Goal: Transaction & Acquisition: Purchase product/service

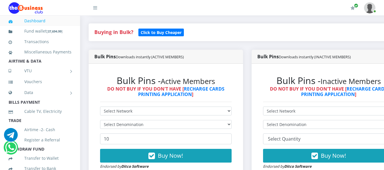
scroll to position [143, 0]
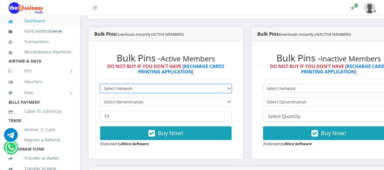
click at [208, 85] on select "Select Network MTN Globacom 9Mobile Airtel" at bounding box center [166, 88] width 132 height 9
click at [229, 84] on select "Select Network MTN Globacom 9Mobile Airtel" at bounding box center [166, 88] width 132 height 9
select select "MTN"
click at [100, 84] on select "Select Network MTN Globacom 9Mobile Airtel" at bounding box center [166, 88] width 132 height 9
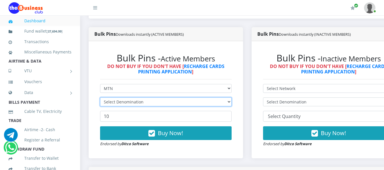
click at [218, 98] on select "Select Denomination" at bounding box center [166, 102] width 132 height 9
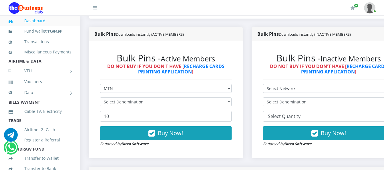
click at [219, 92] on form "Select Network MTN Globacom 9Mobile Airtel Select Denomination 10 Buy Now! Endo…" at bounding box center [166, 115] width 132 height 63
drag, startPoint x: 219, startPoint y: 92, endPoint x: 220, endPoint y: 98, distance: 5.5
click at [220, 98] on form "Select Network MTN Globacom 9Mobile Airtel Select Denomination 10 Buy Now! Endo…" at bounding box center [166, 115] width 132 height 63
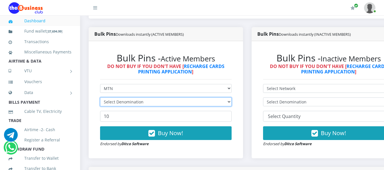
click at [220, 98] on select "Select Denomination" at bounding box center [166, 102] width 132 height 9
drag, startPoint x: 220, startPoint y: 98, endPoint x: 226, endPoint y: 100, distance: 6.9
click at [220, 98] on select "Select Denomination" at bounding box center [166, 102] width 132 height 9
click at [226, 100] on select "Select Denomination" at bounding box center [166, 102] width 132 height 9
click at [227, 99] on select "Select Denomination" at bounding box center [166, 102] width 132 height 9
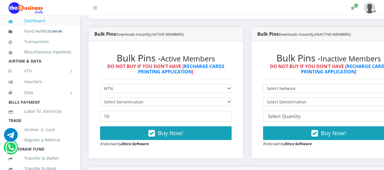
click at [230, 92] on form "Select Network MTN Globacom 9Mobile Airtel Select Denomination 10 Buy Now! Endo…" at bounding box center [166, 115] width 132 height 63
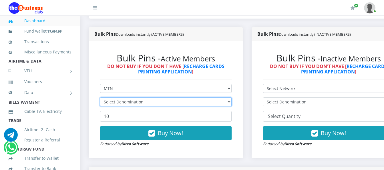
click at [232, 98] on select "Select Denomination" at bounding box center [166, 102] width 132 height 9
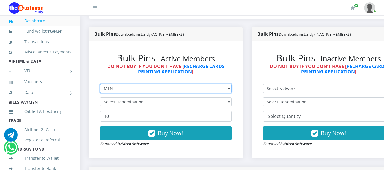
click at [215, 85] on select "Select Network MTN Globacom 9Mobile Airtel" at bounding box center [166, 88] width 132 height 9
click at [100, 84] on select "Select Network MTN Globacom 9Mobile Airtel" at bounding box center [166, 88] width 132 height 9
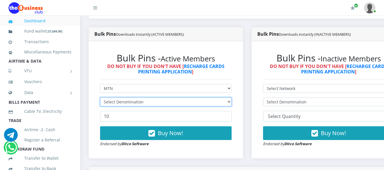
click at [220, 98] on select "Select Denomination" at bounding box center [166, 102] width 132 height 9
click at [223, 98] on select "Select Denomination" at bounding box center [166, 102] width 132 height 9
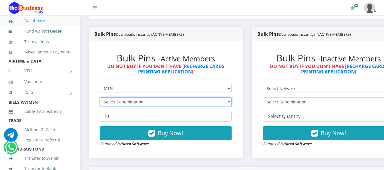
click at [223, 98] on select "Select Denomination" at bounding box center [166, 102] width 132 height 9
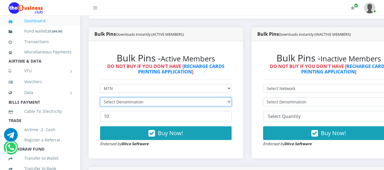
click at [223, 98] on select "Select Denomination" at bounding box center [166, 102] width 132 height 9
click at [226, 98] on select "Select Denomination" at bounding box center [166, 102] width 132 height 9
click at [230, 98] on select "Select Denomination" at bounding box center [166, 102] width 132 height 9
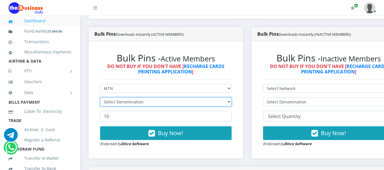
click at [232, 102] on form "Select Network MTN Globacom 9Mobile Airtel Select Denomination 10 Buy Now! Endo…" at bounding box center [166, 115] width 132 height 63
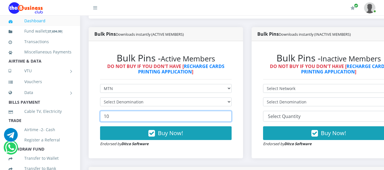
click at [237, 102] on div "Bulk Pins - Active Members DO NOT BUY IF YOU DON'T HAVE [ RECHARGE CARDS PRINTI…" at bounding box center [165, 100] width 143 height 106
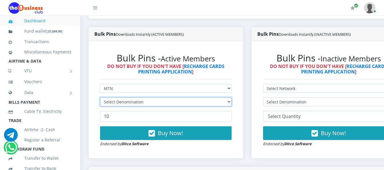
click at [232, 98] on select "Select Denomination" at bounding box center [166, 102] width 132 height 9
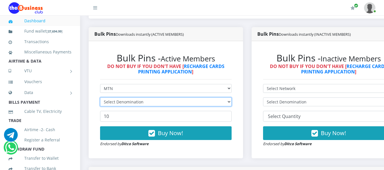
click at [232, 98] on select "Select Denomination" at bounding box center [166, 102] width 132 height 9
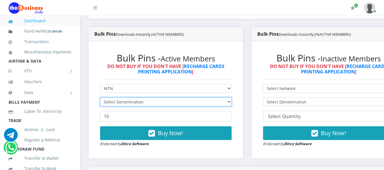
click at [232, 98] on select "Select Denomination" at bounding box center [166, 102] width 132 height 9
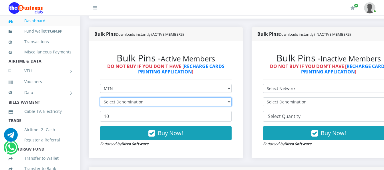
click at [232, 98] on select "Select Denomination" at bounding box center [166, 102] width 132 height 9
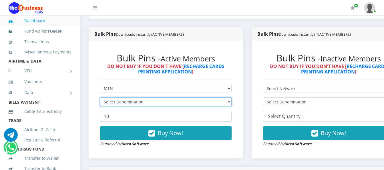
click at [232, 98] on select "Select Denomination" at bounding box center [166, 102] width 132 height 9
click at [232, 99] on select "Select Denomination" at bounding box center [166, 102] width 132 height 9
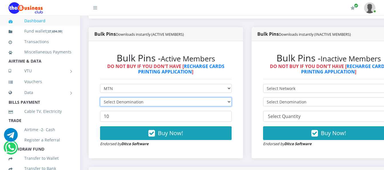
click at [232, 99] on select "Select Denomination" at bounding box center [166, 102] width 132 height 9
click at [232, 100] on select "Select Denomination" at bounding box center [166, 102] width 132 height 9
click at [203, 98] on select "Select Denomination" at bounding box center [166, 102] width 132 height 9
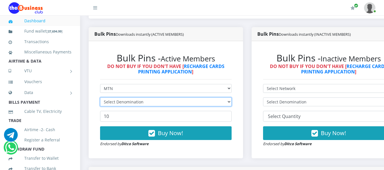
click at [203, 98] on select "Select Denomination" at bounding box center [166, 102] width 132 height 9
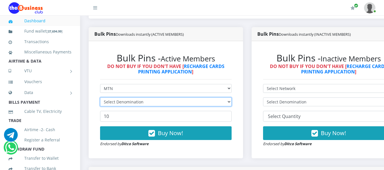
click at [203, 98] on select "Select Denomination" at bounding box center [166, 102] width 132 height 9
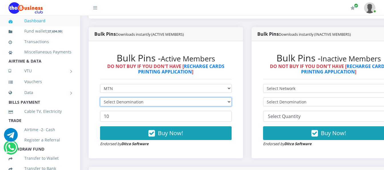
click at [203, 98] on select "Select Denomination" at bounding box center [166, 102] width 132 height 9
click at [204, 98] on select "Select Denomination" at bounding box center [166, 102] width 132 height 9
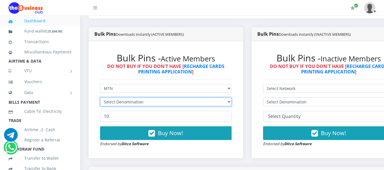
click at [204, 98] on select "Select Denomination" at bounding box center [166, 102] width 132 height 9
click at [205, 98] on select "Select Denomination" at bounding box center [166, 102] width 132 height 9
click at [205, 99] on select "Select Denomination" at bounding box center [166, 102] width 132 height 9
click at [128, 98] on select "Select Denomination" at bounding box center [166, 102] width 132 height 9
click at [129, 98] on select "Select Denomination" at bounding box center [166, 102] width 132 height 9
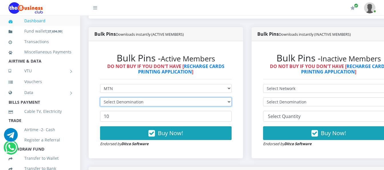
click at [187, 98] on select "Select Denomination" at bounding box center [166, 102] width 132 height 9
click at [188, 98] on select "Select Denomination" at bounding box center [166, 102] width 132 height 9
click at [190, 98] on select "Select Denomination" at bounding box center [166, 102] width 132 height 9
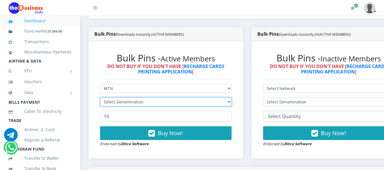
click at [190, 98] on select "Select Denomination" at bounding box center [166, 102] width 132 height 9
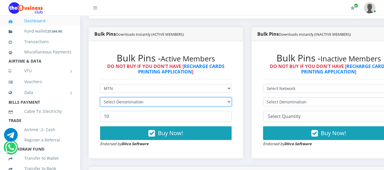
click at [191, 98] on select "Select Denomination" at bounding box center [166, 102] width 132 height 9
click at [192, 99] on select "Select Denomination" at bounding box center [166, 102] width 132 height 9
click at [192, 100] on select "Select Denomination" at bounding box center [166, 102] width 132 height 9
click at [192, 99] on select "Select Denomination" at bounding box center [166, 102] width 132 height 9
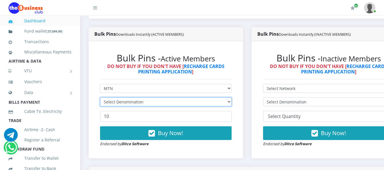
click at [107, 98] on select "Select Denomination" at bounding box center [166, 102] width 132 height 9
click at [108, 98] on select "Select Denomination" at bounding box center [166, 102] width 132 height 9
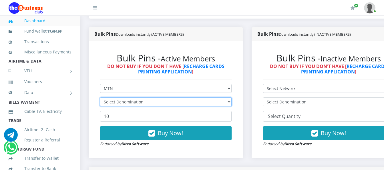
click at [108, 98] on select "Select Denomination" at bounding box center [166, 102] width 132 height 9
click at [109, 98] on select "Select Denomination" at bounding box center [166, 102] width 132 height 9
click at [110, 98] on select "Select Denomination" at bounding box center [166, 102] width 132 height 9
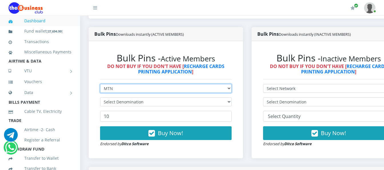
click at [171, 84] on select "Select Network MTN Globacom 9Mobile Airtel" at bounding box center [166, 88] width 132 height 9
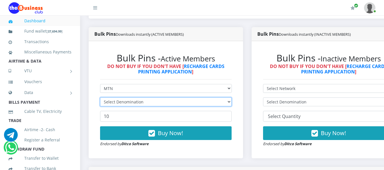
click at [179, 98] on select "Select Denomination" at bounding box center [166, 102] width 132 height 9
click at [180, 98] on select "Select Denomination" at bounding box center [166, 102] width 132 height 9
click at [182, 98] on select "Select Denomination" at bounding box center [166, 102] width 132 height 9
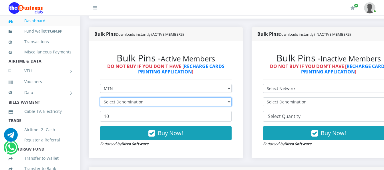
click at [182, 98] on select "Select Denomination" at bounding box center [166, 102] width 132 height 9
click at [183, 98] on select "Select Denomination" at bounding box center [166, 102] width 132 height 9
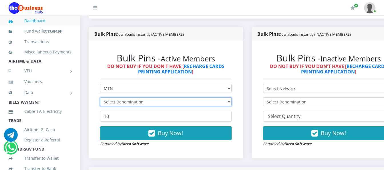
click at [183, 98] on select "Select Denomination" at bounding box center [166, 102] width 132 height 9
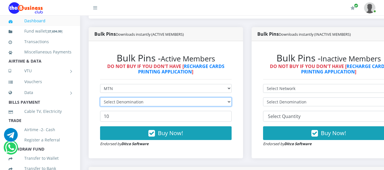
click at [183, 98] on select "Select Denomination" at bounding box center [166, 102] width 132 height 9
click at [183, 99] on select "Select Denomination" at bounding box center [166, 102] width 132 height 9
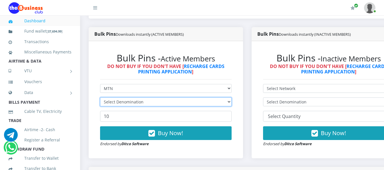
click at [185, 100] on select "Select Denomination" at bounding box center [166, 102] width 132 height 9
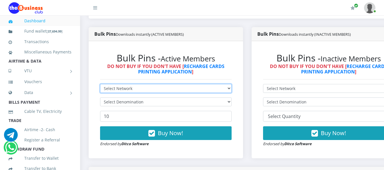
drag, startPoint x: 0, startPoint y: 0, endPoint x: 180, endPoint y: 84, distance: 198.5
click at [180, 84] on select "Select Network MTN Globacom 9Mobile Airtel" at bounding box center [166, 88] width 132 height 9
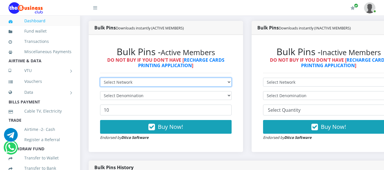
select select "MTN"
click at [100, 79] on select "Select Network MTN Globacom 9Mobile Airtel" at bounding box center [166, 82] width 132 height 9
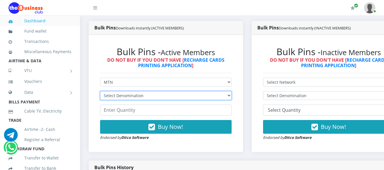
click at [176, 97] on select "Select Denomination MTN NGN100 - ₦96.99 MTN NGN200 - ₦193.98 MTN NGN400 - ₦387.…" at bounding box center [166, 95] width 132 height 9
select select "193.98-200"
click at [100, 92] on select "Select Denomination MTN NGN100 - ₦96.99 MTN NGN200 - ₦193.98 MTN NGN400 - ₦387.…" at bounding box center [166, 95] width 132 height 9
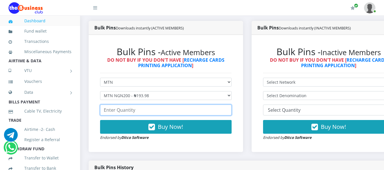
click at [174, 112] on input "number" at bounding box center [166, 110] width 132 height 11
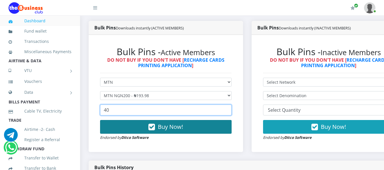
type input "40"
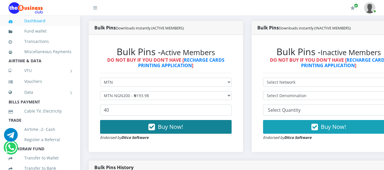
click at [149, 127] on button "Buy Now!" at bounding box center [166, 127] width 132 height 14
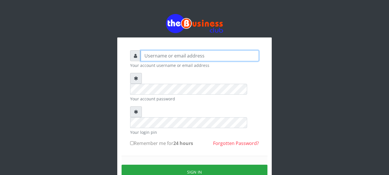
type input "Busybrain2"
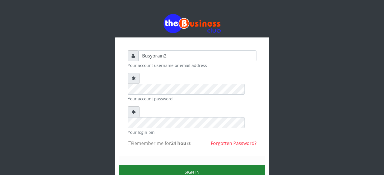
click at [188, 165] on button "Sign in" at bounding box center [192, 172] width 146 height 15
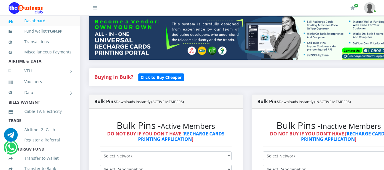
scroll to position [115, 0]
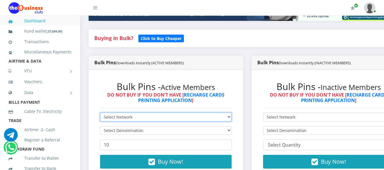
click at [167, 113] on select "Select Network MTN Globacom 9Mobile Airtel" at bounding box center [166, 117] width 132 height 9
select select "MTN"
click at [100, 113] on select "Select Network MTN Globacom 9Mobile Airtel" at bounding box center [166, 117] width 132 height 9
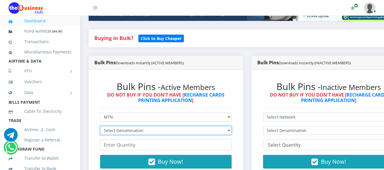
click at [164, 126] on select "Select Denomination MTN NGN100 - ₦96.99 MTN NGN200 - ₦193.98 MTN NGN400 - ₦387.…" at bounding box center [166, 130] width 132 height 9
select select "193.98-200"
click at [100, 126] on select "Select Denomination MTN NGN100 - ₦96.99 MTN NGN200 - ₦193.98 MTN NGN400 - ₦387.…" at bounding box center [166, 130] width 132 height 9
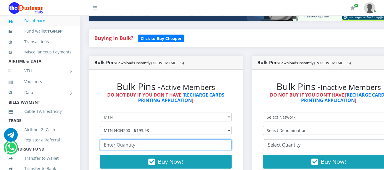
click at [164, 140] on input "number" at bounding box center [166, 145] width 132 height 11
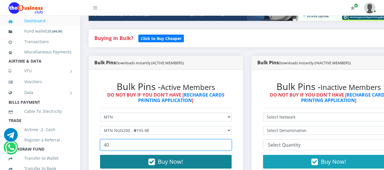
type input "40"
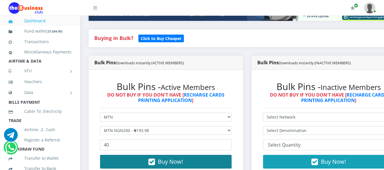
click at [150, 160] on button "Buy Now!" at bounding box center [166, 162] width 132 height 14
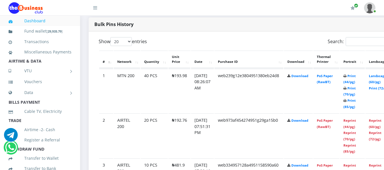
scroll to position [299, 0]
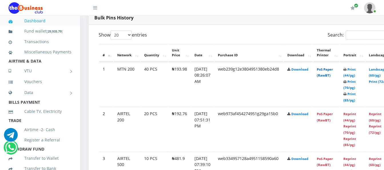
click at [332, 67] on link "PoS Paper (RawBT)" at bounding box center [325, 72] width 16 height 11
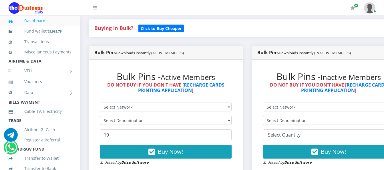
scroll to position [128, 0]
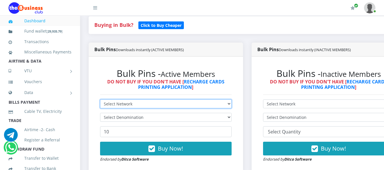
click at [230, 100] on select "Select Network MTN Globacom 9Mobile Airtel" at bounding box center [166, 104] width 132 height 9
select select "Glo"
click at [100, 100] on select "Select Network MTN Globacom 9Mobile Airtel" at bounding box center [166, 104] width 132 height 9
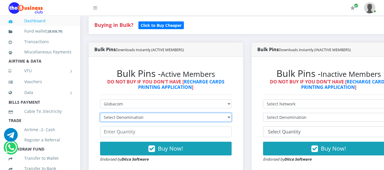
click at [226, 113] on select "Select Denomination Glo NGN100 - ₦96.55 Glo NGN200 - ₦193.10 Glo NGN500 - ₦482.…" at bounding box center [166, 117] width 132 height 9
select select "193.1-200"
click at [100, 113] on select "Select Denomination Glo NGN100 - ₦96.55 Glo NGN200 - ₦193.10 Glo NGN500 - ₦482.…" at bounding box center [166, 117] width 132 height 9
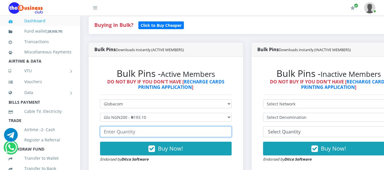
click at [216, 127] on input "number" at bounding box center [166, 132] width 132 height 11
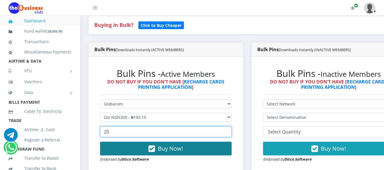
type input "20"
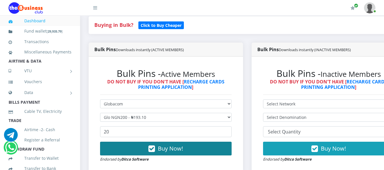
click at [223, 150] on button "Buy Now!" at bounding box center [166, 149] width 132 height 14
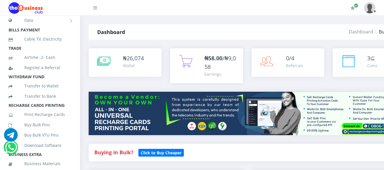
scroll to position [87, 0]
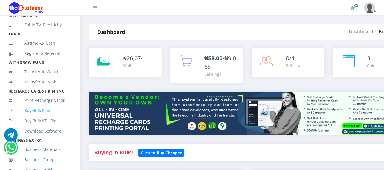
click at [38, 117] on link "Buy Bulk Pins" at bounding box center [40, 110] width 63 height 13
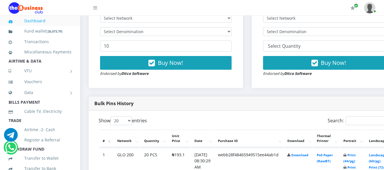
scroll to position [229, 0]
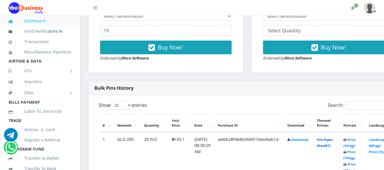
click at [331, 138] on link "PoS Paper (RawBT)" at bounding box center [325, 143] width 16 height 11
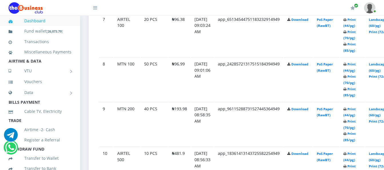
scroll to position [658, 0]
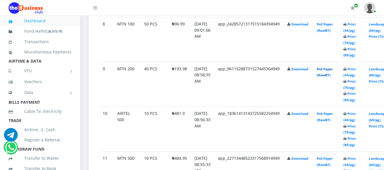
click at [330, 67] on link "PoS Paper (RawBT)" at bounding box center [325, 72] width 16 height 11
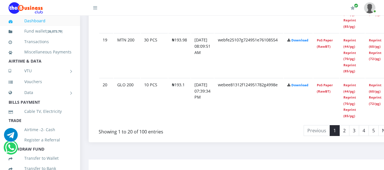
scroll to position [1146, 0]
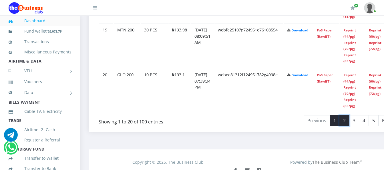
click at [350, 115] on link "2" at bounding box center [345, 120] width 10 height 11
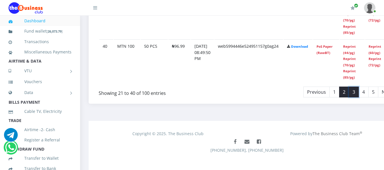
click at [359, 88] on link "3" at bounding box center [354, 92] width 10 height 11
click at [369, 87] on link "4" at bounding box center [364, 92] width 10 height 11
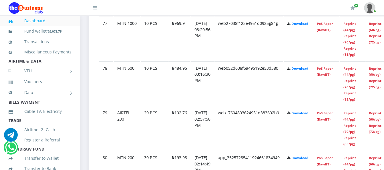
scroll to position [1060, 0]
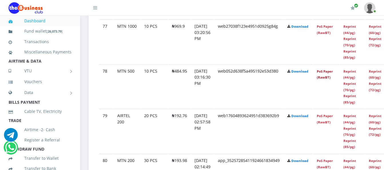
click at [332, 69] on link "PoS Paper (RawBT)" at bounding box center [325, 74] width 16 height 11
